Goal: Information Seeking & Learning: Learn about a topic

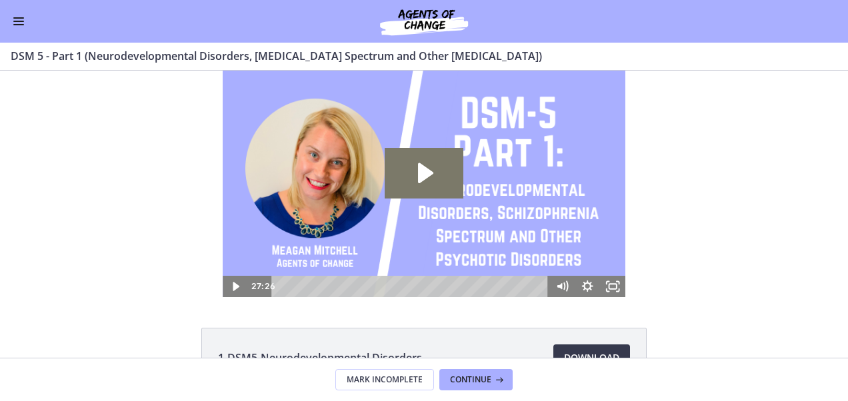
click at [16, 21] on span "Enable menu" at bounding box center [18, 21] width 11 height 1
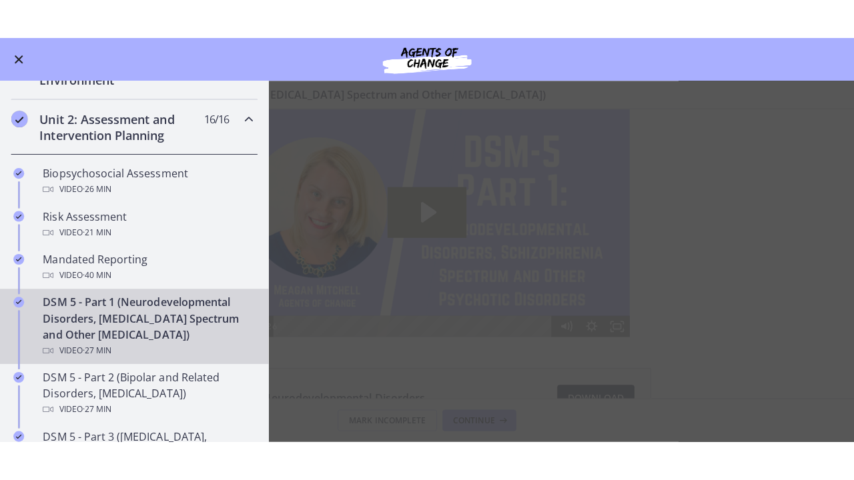
scroll to position [347, 0]
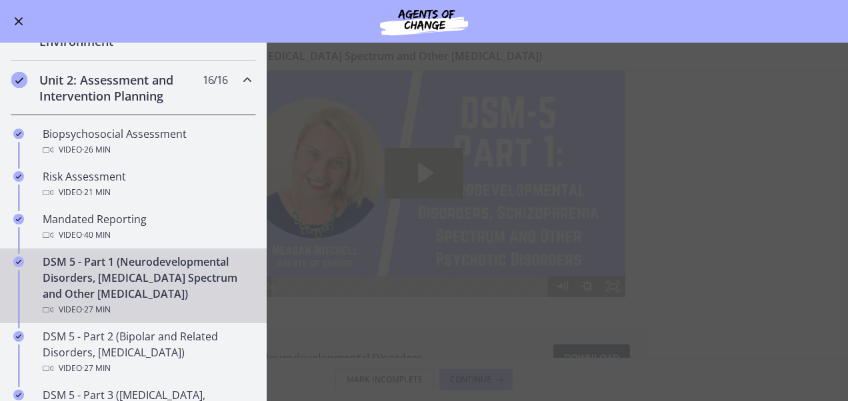
click at [404, 184] on main "DSM 5 - Part 1 (Neurodevelopmental Disorders, [MEDICAL_DATA] Spectrum and Other…" at bounding box center [424, 222] width 848 height 359
click at [461, 184] on main "DSM 5 - Part 1 (Neurodevelopmental Disorders, [MEDICAL_DATA] Spectrum and Other…" at bounding box center [424, 222] width 848 height 359
click at [516, 331] on main "DSM 5 - Part 1 (Neurodevelopmental Disorders, [MEDICAL_DATA] Spectrum and Other…" at bounding box center [424, 222] width 848 height 359
click at [137, 275] on div "DSM 5 - Part 1 (Neurodevelopmental Disorders, [MEDICAL_DATA] Spectrum and Other…" at bounding box center [147, 286] width 208 height 64
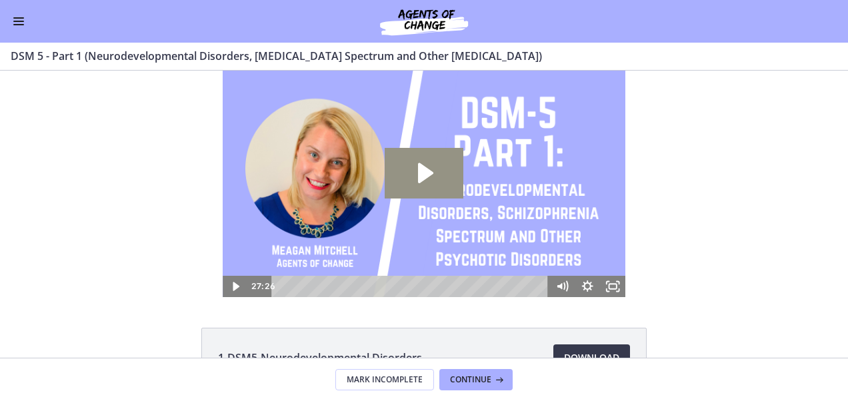
click at [437, 181] on icon "Play Video: cmseadc4lpnc72iv6tpg.mp4" at bounding box center [424, 173] width 79 height 51
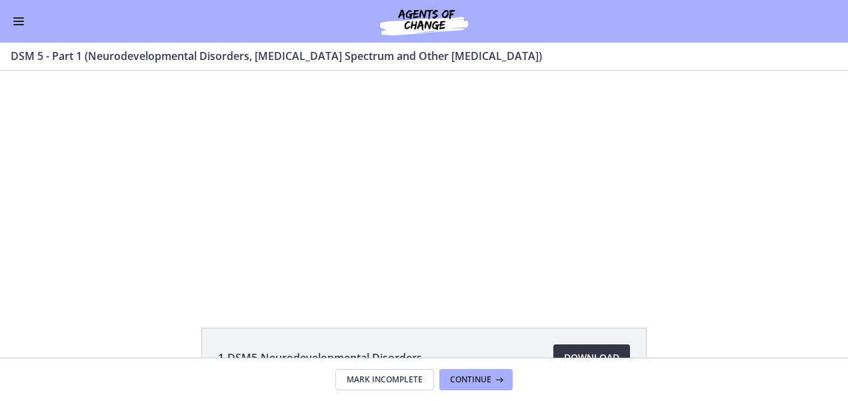
click at [580, 349] on link "Download Opens in a new window" at bounding box center [592, 358] width 77 height 27
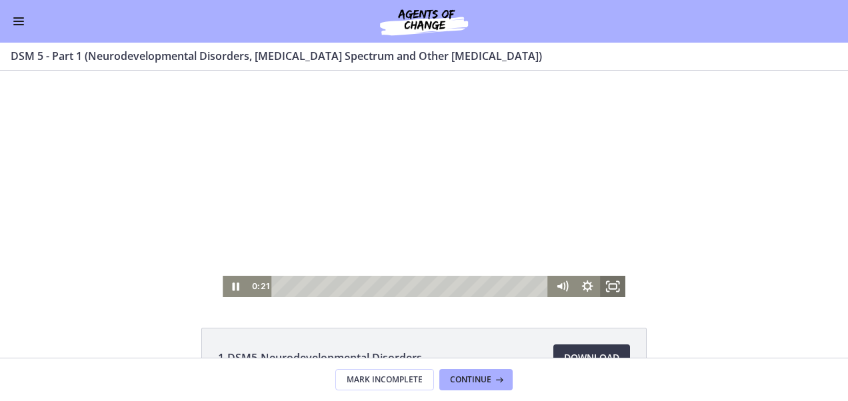
drag, startPoint x: 605, startPoint y: 283, endPoint x: 608, endPoint y: 403, distance: 120.1
click at [605, 283] on icon "Fullscreen" at bounding box center [612, 286] width 25 height 21
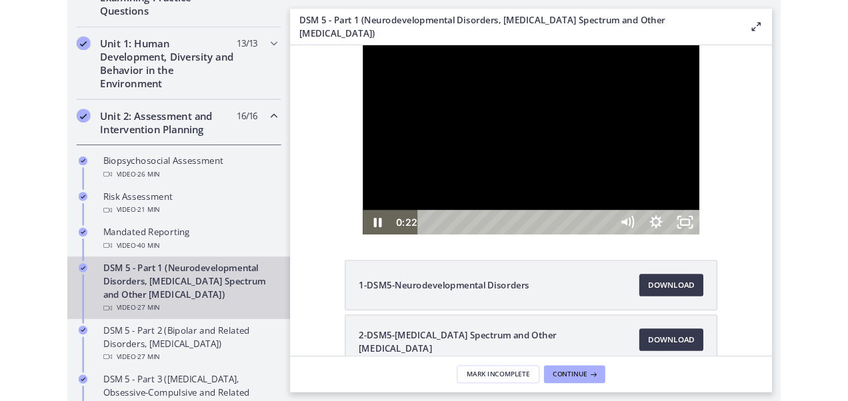
scroll to position [349, 0]
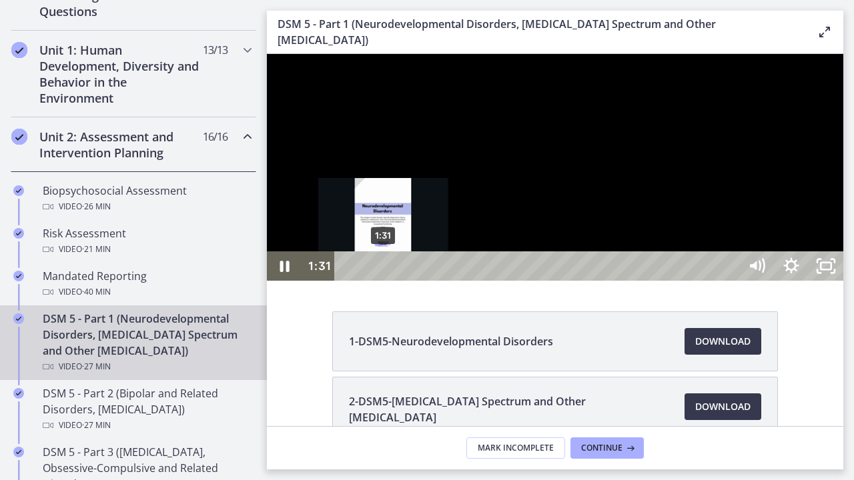
click at [384, 281] on div "1:31" at bounding box center [538, 265] width 383 height 29
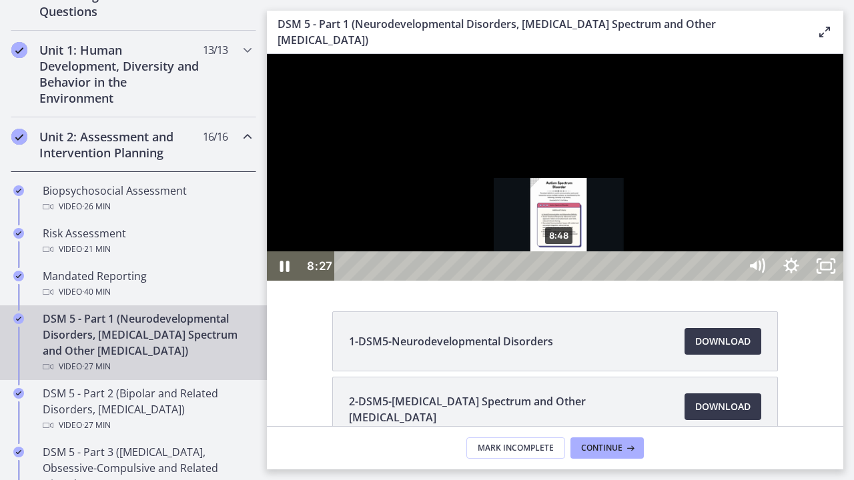
click at [560, 281] on div "8:48" at bounding box center [538, 265] width 383 height 29
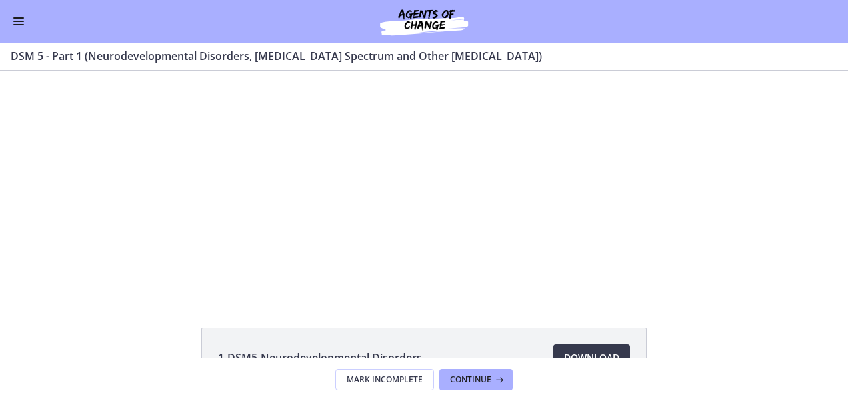
scroll to position [347, 0]
click at [461, 371] on button "Continue" at bounding box center [475, 379] width 73 height 21
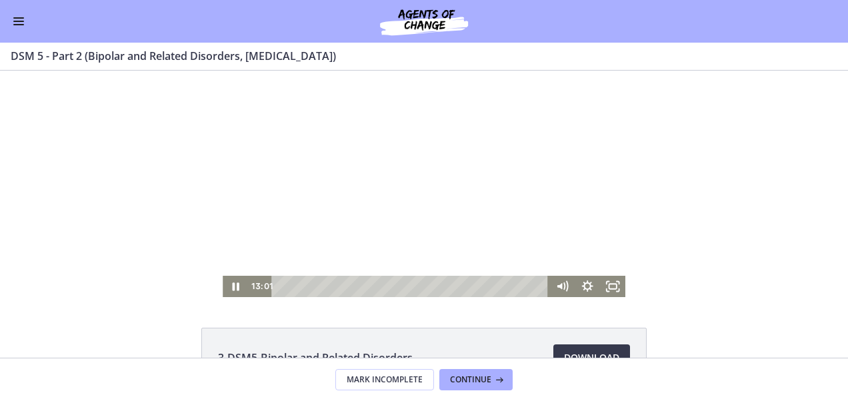
drag, startPoint x: 453, startPoint y: 252, endPoint x: 444, endPoint y: 254, distance: 9.5
click at [444, 254] on div at bounding box center [424, 184] width 403 height 227
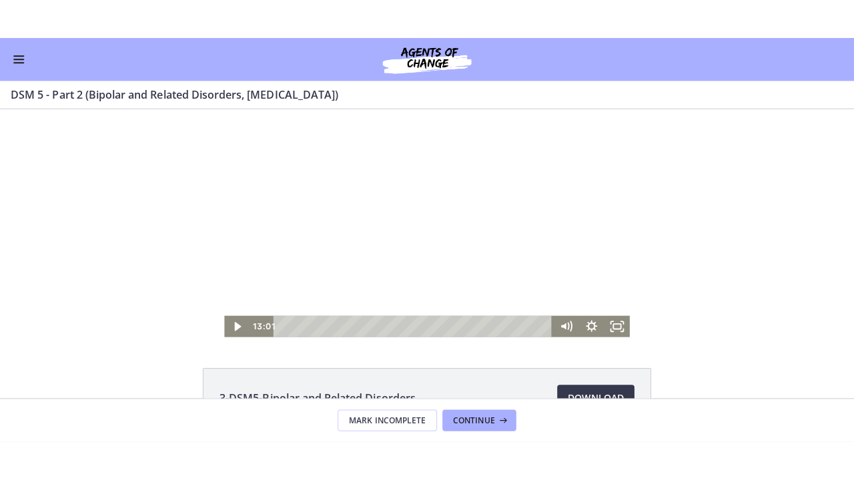
scroll to position [347, 0]
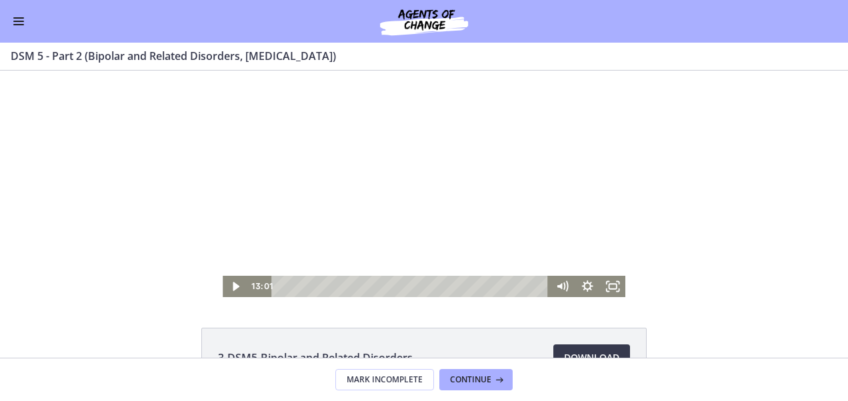
click at [400, 209] on div at bounding box center [424, 184] width 403 height 227
click at [554, 237] on div "Volume" at bounding box center [562, 241] width 25 height 70
drag, startPoint x: 554, startPoint y: 237, endPoint x: 564, endPoint y: 258, distance: 22.7
click at [564, 258] on div "Volume" at bounding box center [562, 258] width 16 height 16
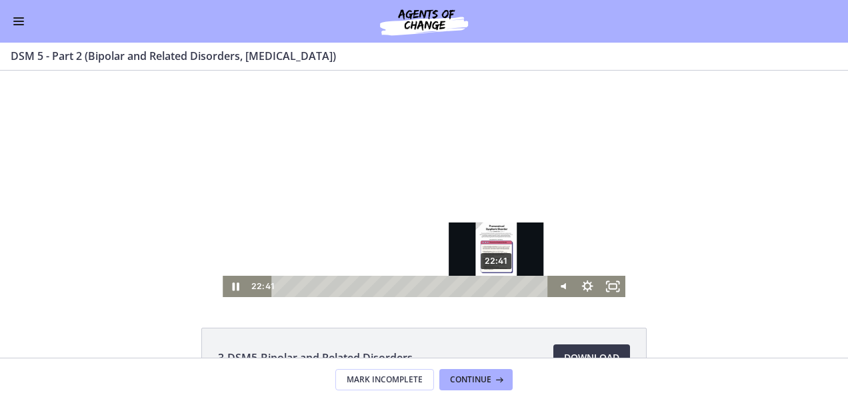
click at [493, 284] on div "22:41" at bounding box center [412, 286] width 262 height 21
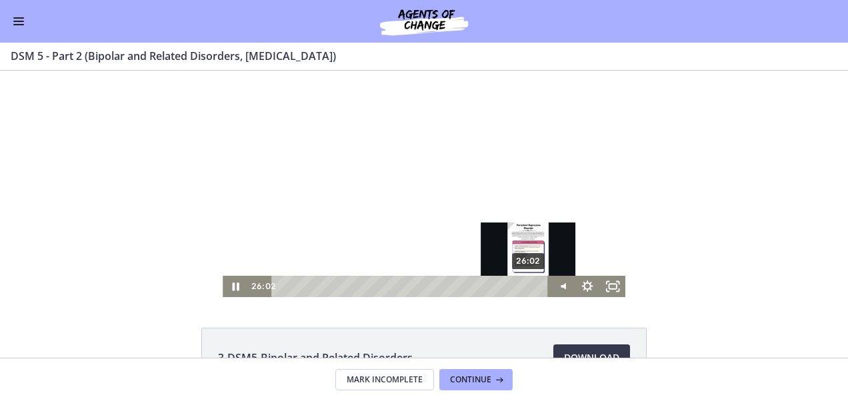
click at [525, 289] on div "26:02" at bounding box center [412, 286] width 262 height 21
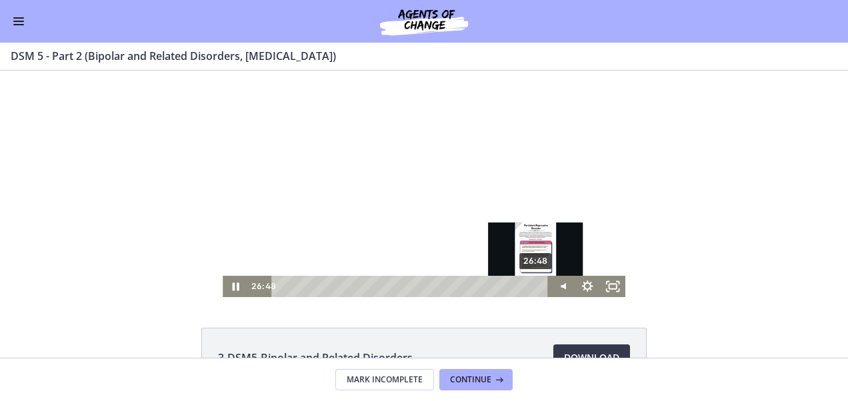
click at [532, 284] on div "26:48" at bounding box center [412, 286] width 262 height 21
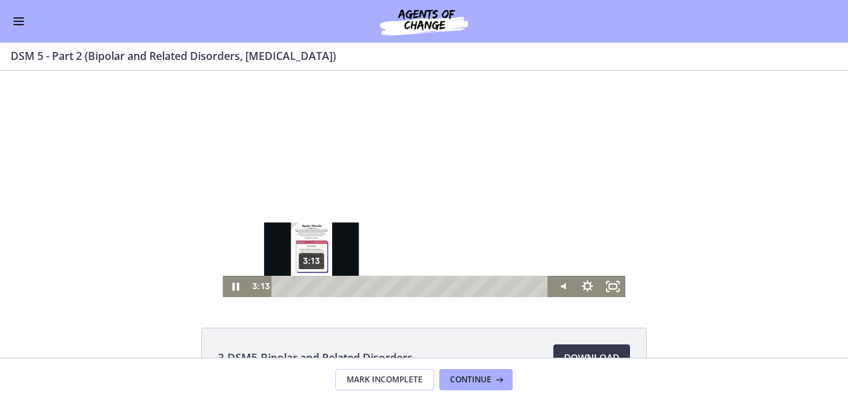
click at [305, 291] on div "3:13" at bounding box center [412, 286] width 262 height 21
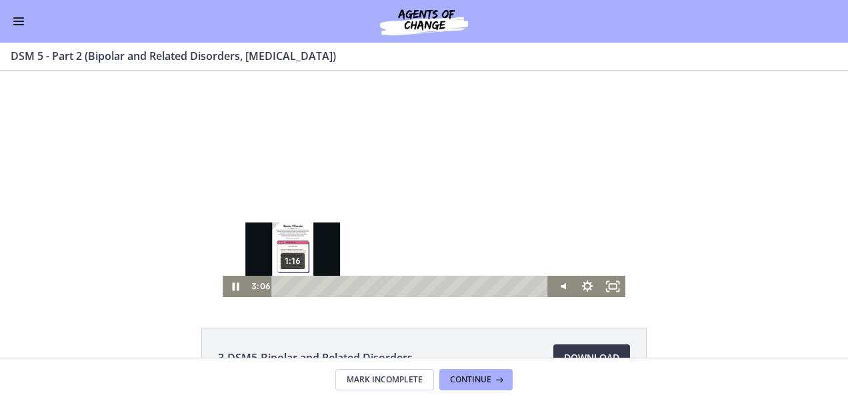
drag, startPoint x: 526, startPoint y: 289, endPoint x: 287, endPoint y: 285, distance: 238.1
click at [287, 285] on div "1:16" at bounding box center [412, 286] width 262 height 21
click at [289, 285] on div "Playbar" at bounding box center [292, 286] width 7 height 7
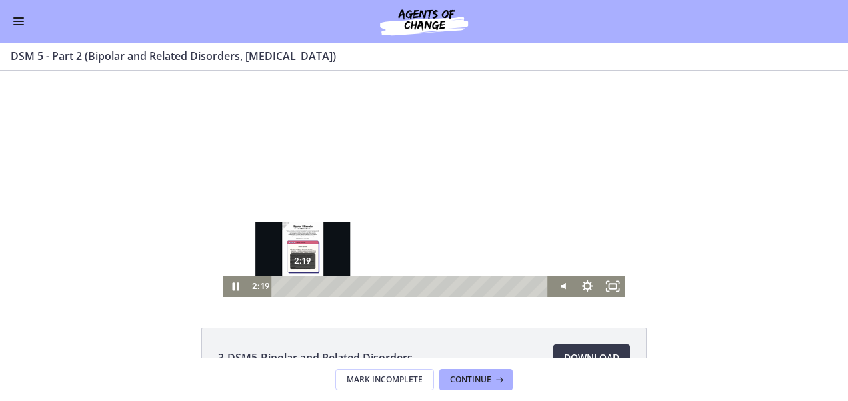
click at [299, 285] on div "2:19" at bounding box center [412, 286] width 262 height 21
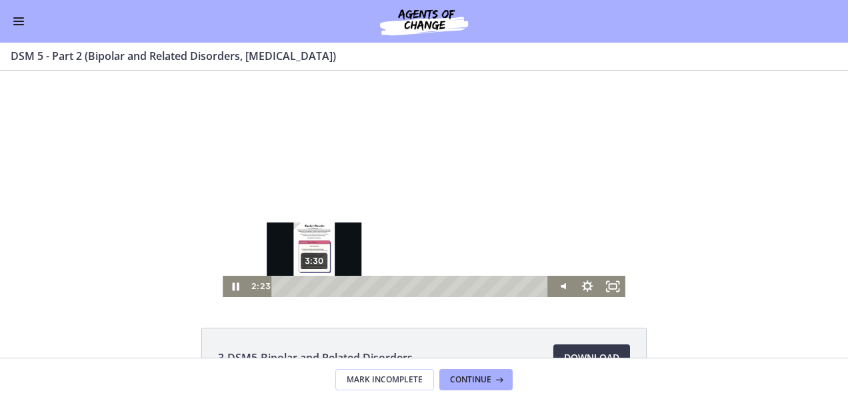
click at [317, 285] on div "3:30" at bounding box center [412, 286] width 262 height 21
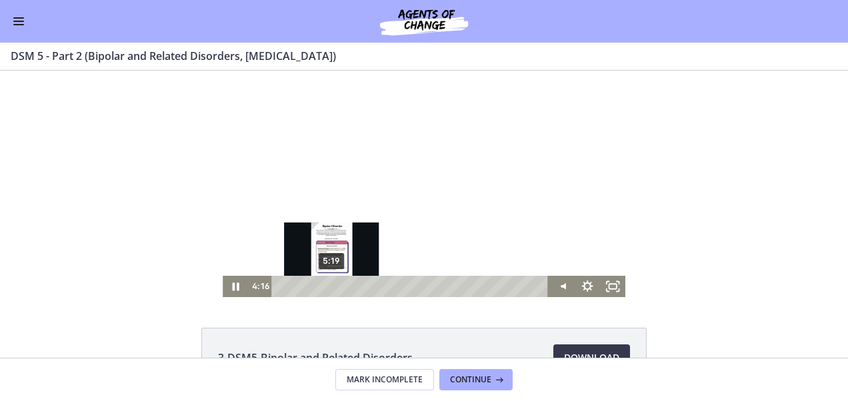
click at [335, 285] on div "5:19" at bounding box center [412, 286] width 262 height 21
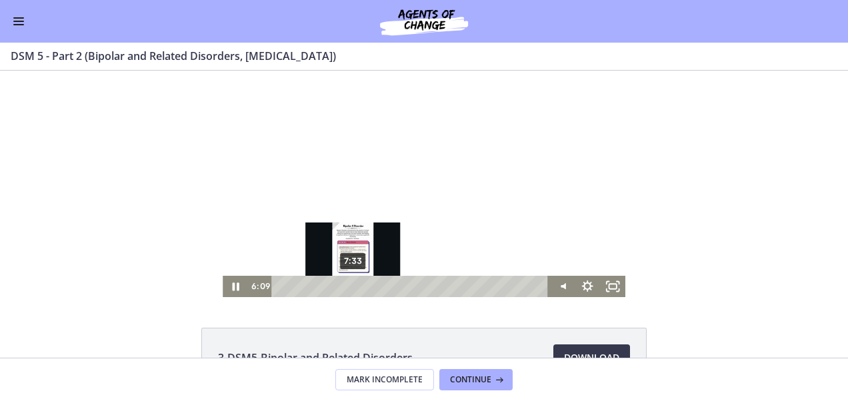
click at [350, 285] on div "7:33" at bounding box center [412, 286] width 262 height 21
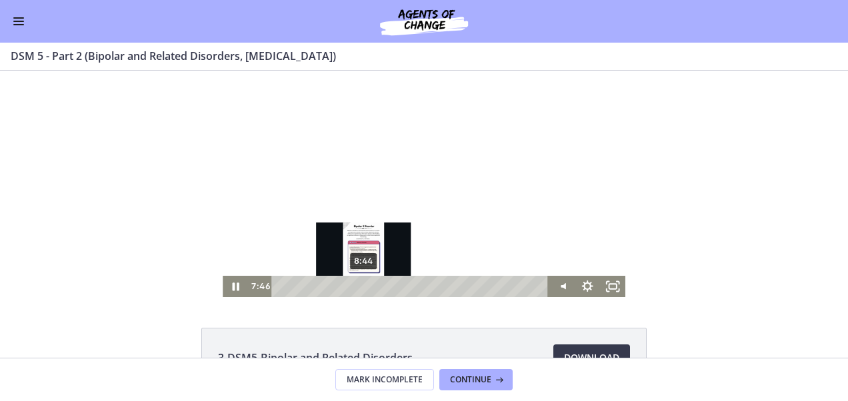
click at [361, 285] on div "8:44" at bounding box center [412, 286] width 262 height 21
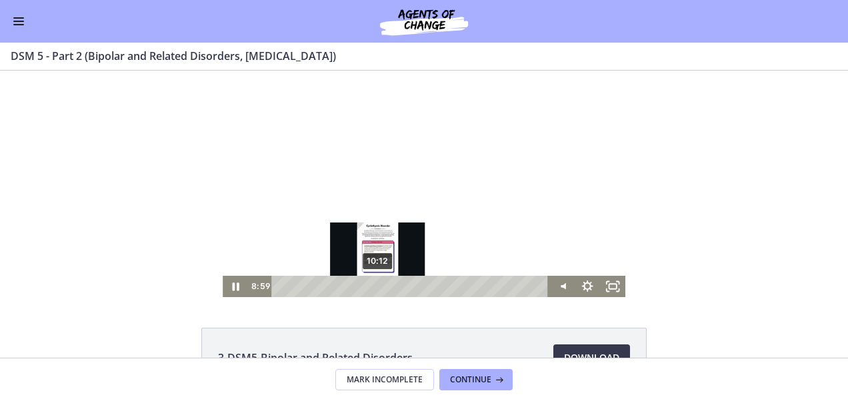
click at [373, 283] on div "10:12" at bounding box center [412, 286] width 262 height 21
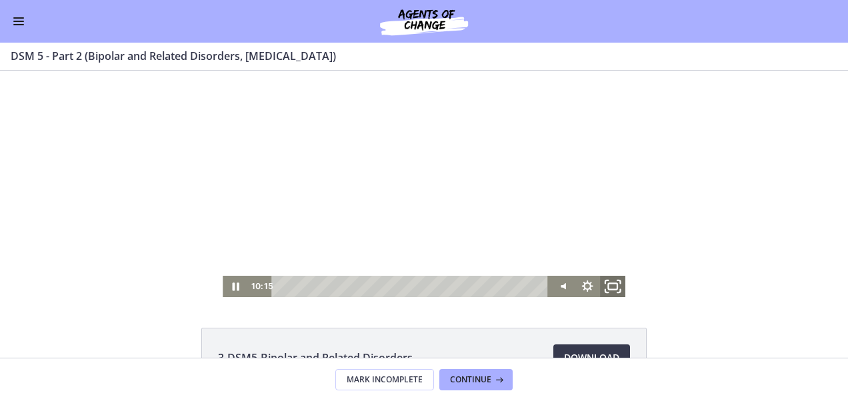
click at [603, 292] on icon "Fullscreen" at bounding box center [613, 286] width 31 height 25
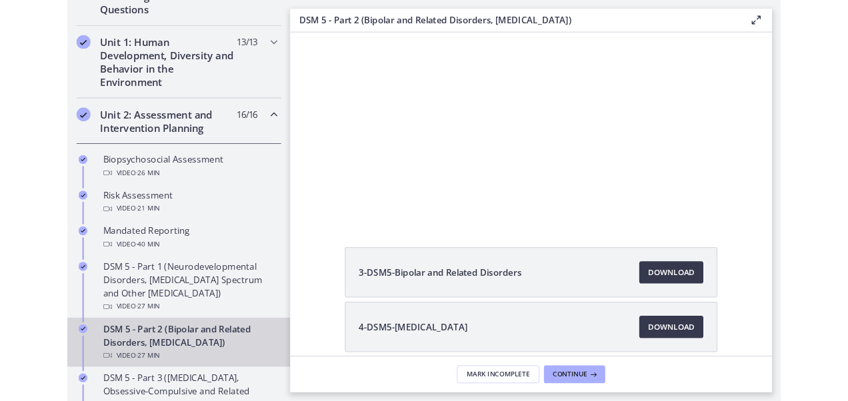
scroll to position [0, 0]
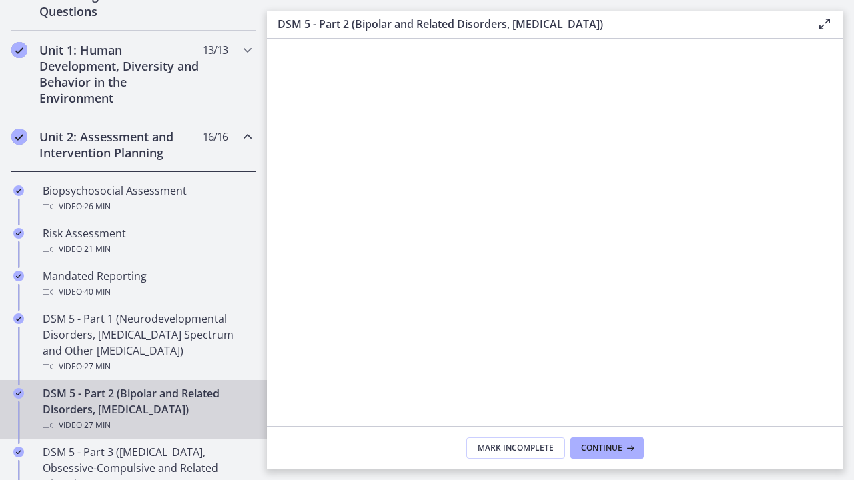
click at [635, 355] on div at bounding box center [555, 279] width 576 height 480
click at [585, 371] on div at bounding box center [555, 279] width 576 height 480
click at [641, 300] on div at bounding box center [555, 279] width 576 height 480
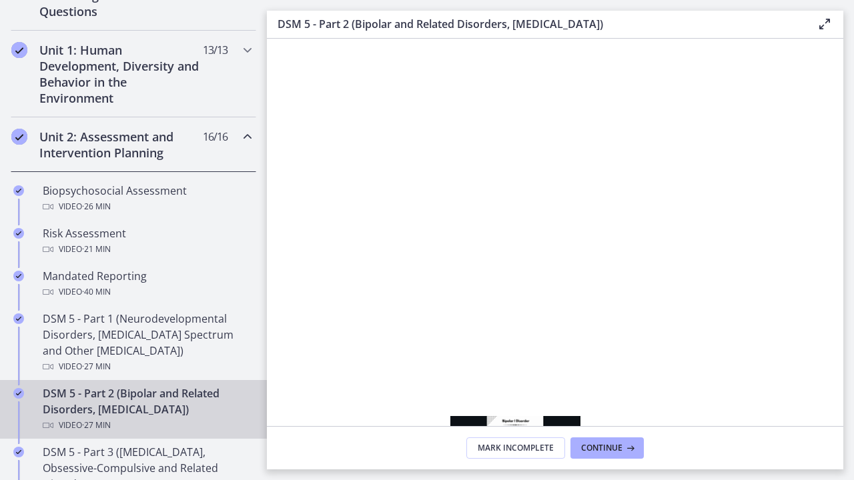
click at [762, 401] on div "Volume" at bounding box center [756, 472] width 12 height 12
click at [762, 401] on div "Volume" at bounding box center [756, 475] width 12 height 12
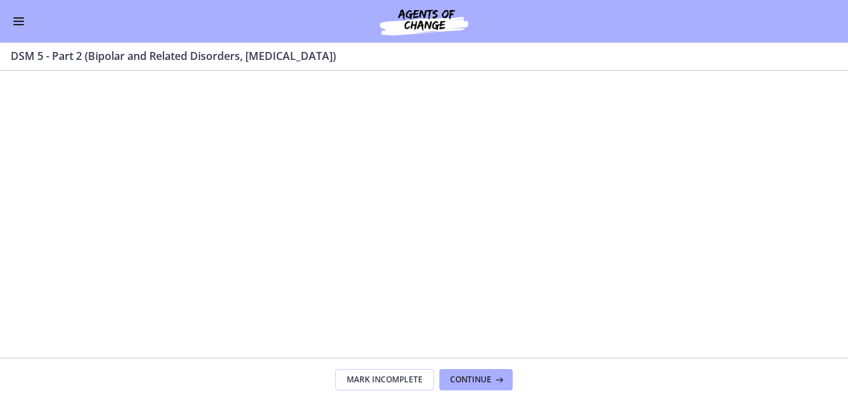
scroll to position [345, 0]
click at [482, 384] on span "Continue" at bounding box center [470, 380] width 41 height 11
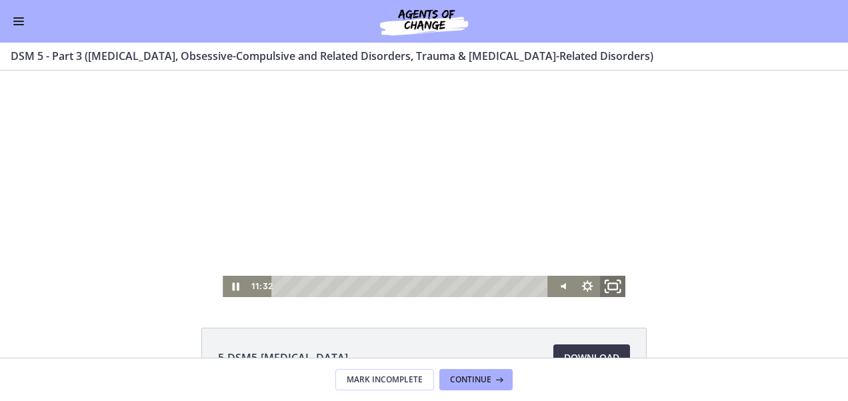
click at [606, 287] on icon "Fullscreen" at bounding box center [613, 286] width 31 height 25
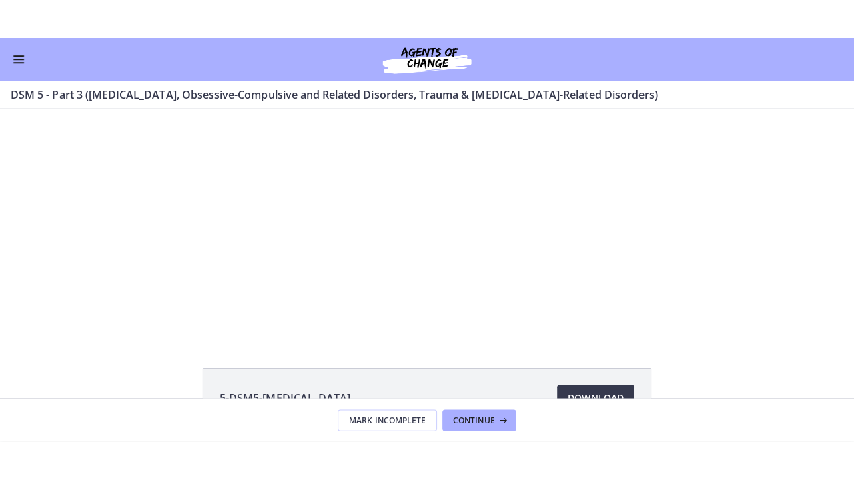
scroll to position [345, 0]
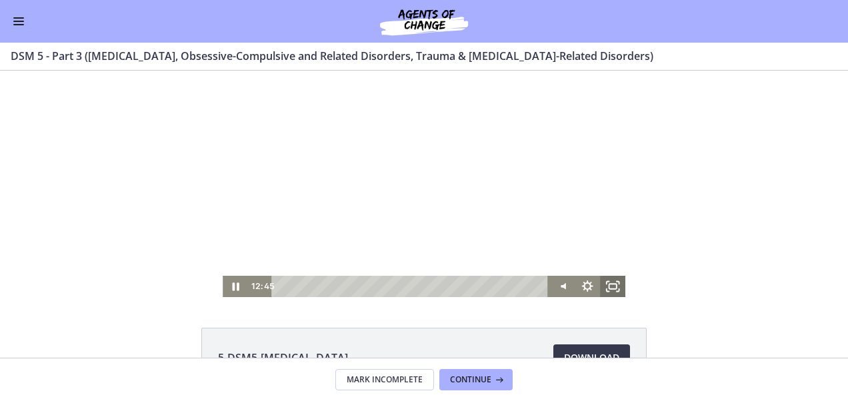
click at [606, 285] on icon "Fullscreen" at bounding box center [612, 286] width 25 height 21
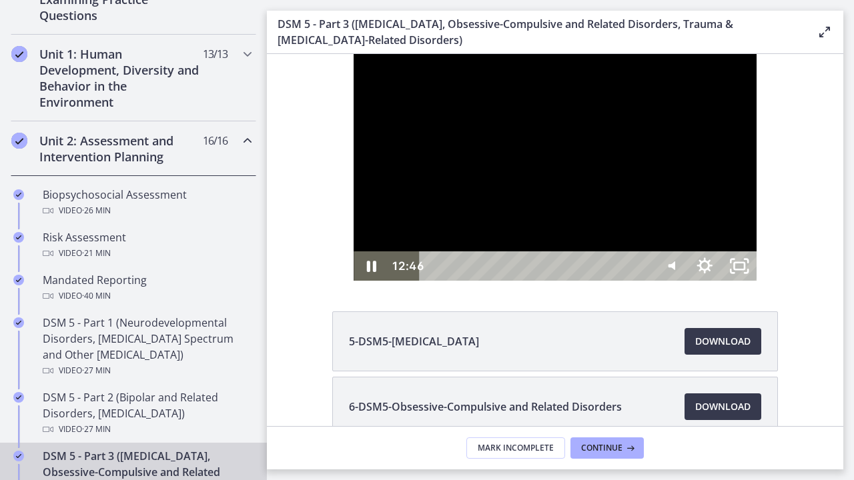
scroll to position [348, 0]
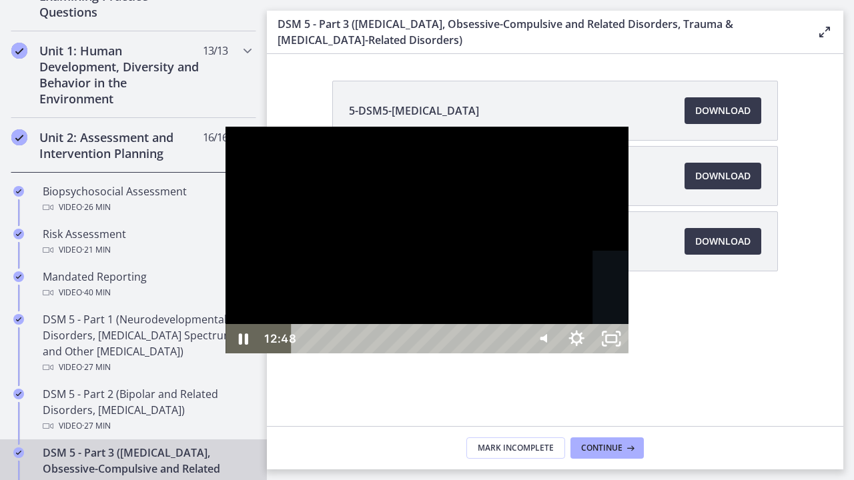
click at [432, 353] on div "15:03" at bounding box center [409, 338] width 211 height 29
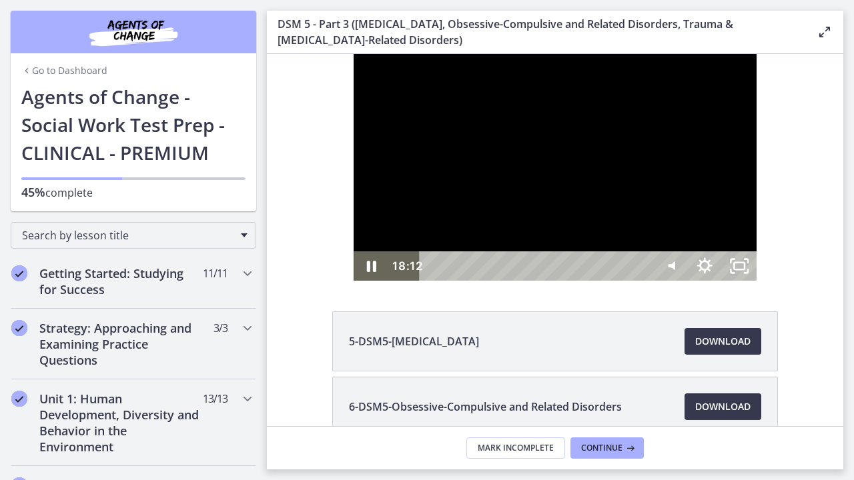
scroll to position [348, 0]
